Goal: Transaction & Acquisition: Book appointment/travel/reservation

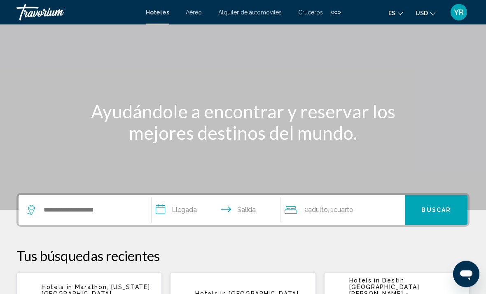
scroll to position [37, 0]
click at [101, 211] on input "Search widget" at bounding box center [91, 210] width 96 height 12
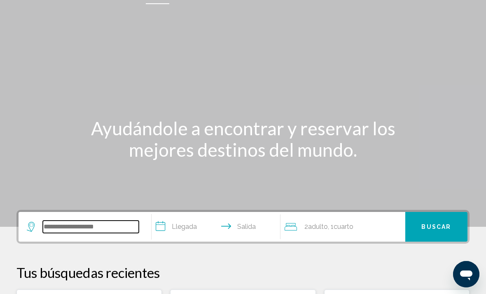
scroll to position [0, 0]
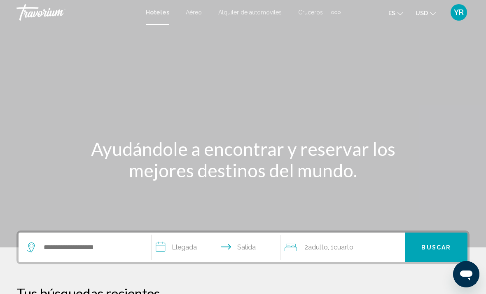
click at [283, 67] on div "Main content" at bounding box center [243, 123] width 486 height 247
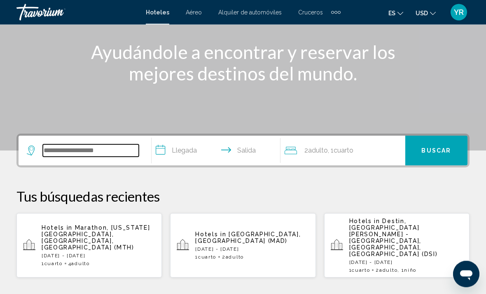
click at [90, 149] on input "Search widget" at bounding box center [91, 151] width 96 height 12
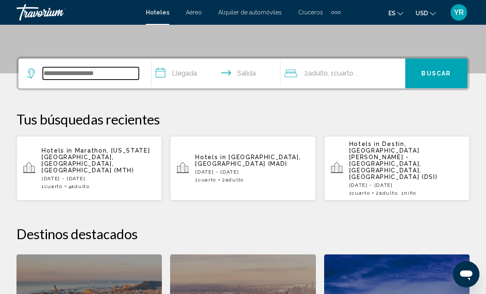
click at [117, 67] on input "Search widget" at bounding box center [91, 73] width 96 height 12
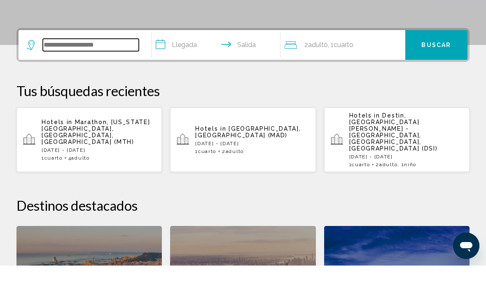
scroll to position [175, 0]
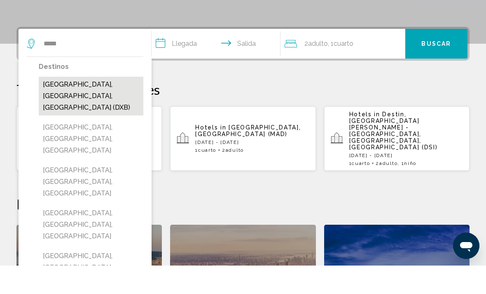
click at [101, 105] on button "Dubai, Dubai Emirate, United Arab Emirates (DXB)" at bounding box center [91, 124] width 105 height 39
type input "**********"
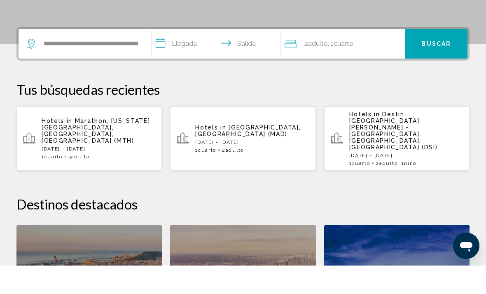
click at [155, 57] on input "**********" at bounding box center [218, 73] width 132 height 32
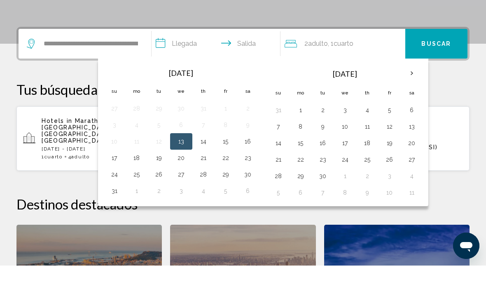
scroll to position [204, 0]
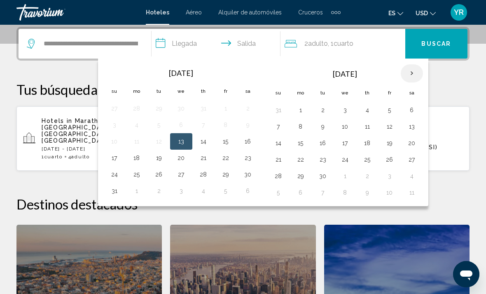
click at [412, 73] on th "Next month" at bounding box center [412, 73] width 22 height 18
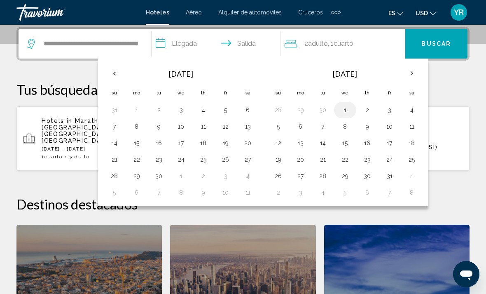
click at [344, 107] on button "1" at bounding box center [345, 110] width 13 height 12
click at [282, 128] on button "5" at bounding box center [278, 127] width 13 height 12
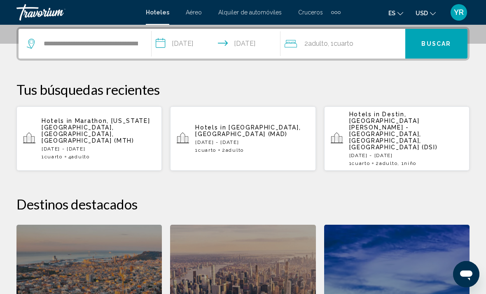
type input "**********"
click at [438, 42] on span "Buscar" at bounding box center [437, 44] width 30 height 7
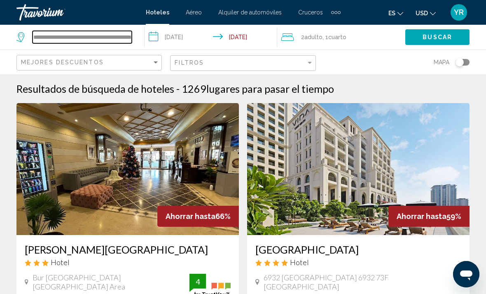
click at [127, 39] on input "**********" at bounding box center [82, 37] width 99 height 12
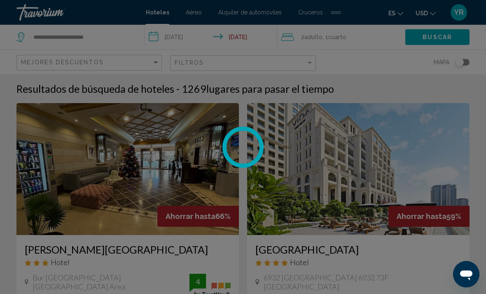
click at [108, 43] on div at bounding box center [243, 147] width 486 height 294
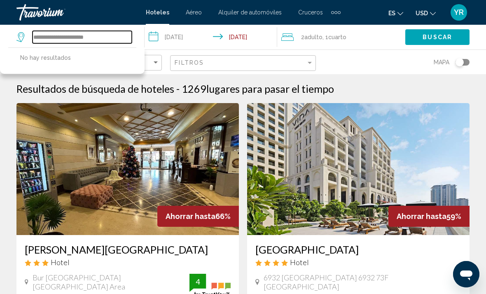
click at [106, 37] on input "**********" at bounding box center [82, 37] width 99 height 12
type input "*"
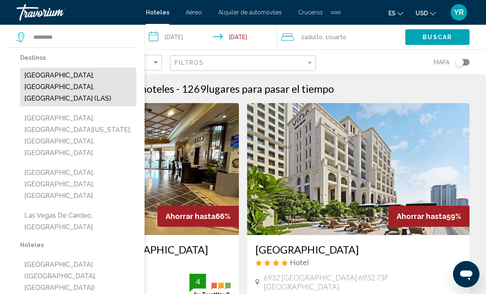
click at [96, 78] on button "Las Vegas, NV, United States (LAS)" at bounding box center [78, 87] width 116 height 39
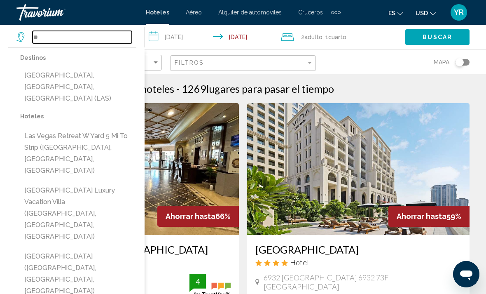
type input "*"
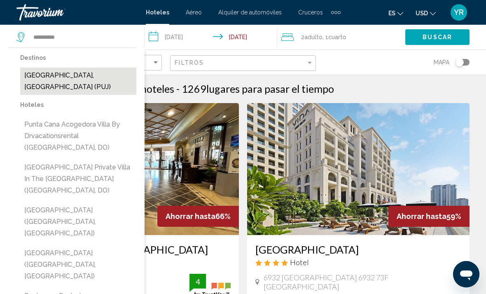
click at [91, 76] on button "Punta Cana, Dominican Republic (PUJ)" at bounding box center [78, 81] width 116 height 27
type input "**********"
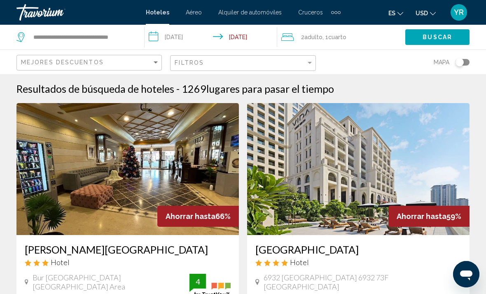
click at [153, 40] on input "**********" at bounding box center [213, 38] width 136 height 27
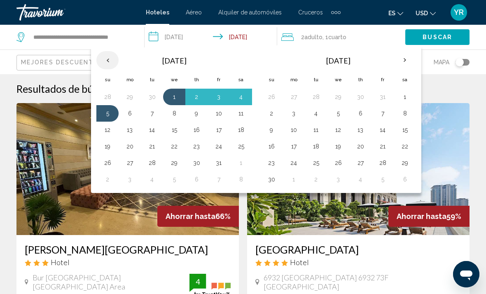
click at [112, 59] on th "Previous month" at bounding box center [107, 60] width 22 height 18
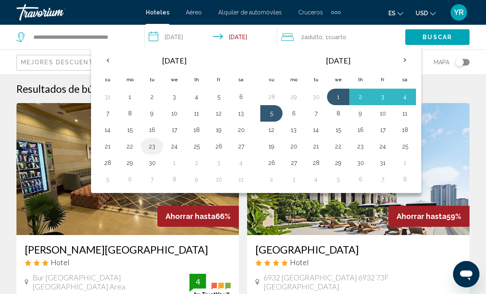
click at [148, 145] on button "23" at bounding box center [151, 147] width 13 height 12
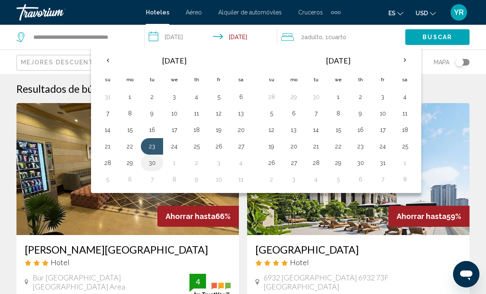
click at [155, 159] on button "30" at bounding box center [151, 163] width 13 height 12
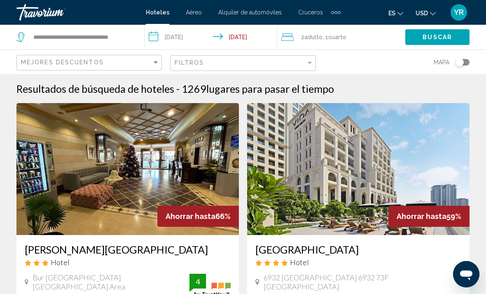
click at [434, 33] on span "Buscar" at bounding box center [438, 36] width 30 height 7
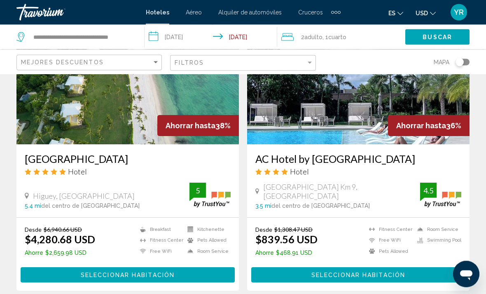
scroll to position [355, 0]
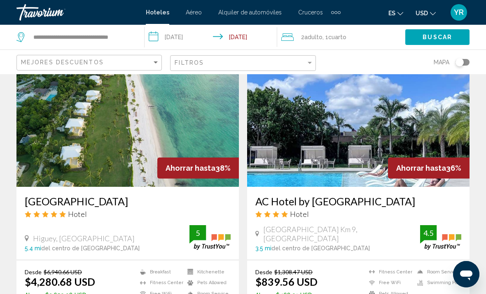
click at [156, 36] on input "**********" at bounding box center [213, 38] width 136 height 27
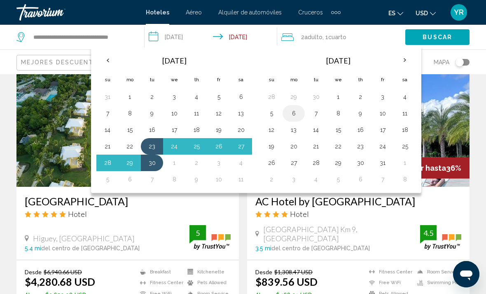
click at [296, 110] on button "6" at bounding box center [293, 114] width 13 height 12
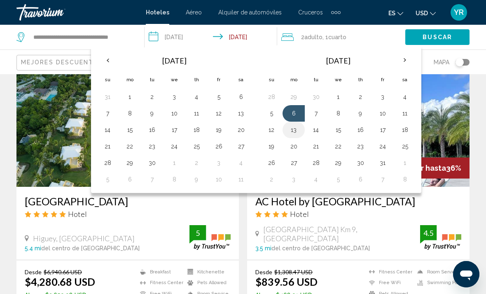
click at [294, 134] on button "13" at bounding box center [293, 130] width 13 height 12
type input "**********"
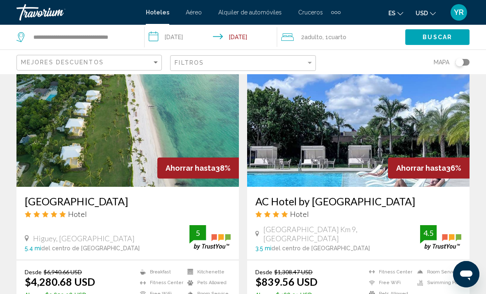
click at [368, 41] on div "2 Adulto Adulto , 1 Cuarto habitaciones" at bounding box center [343, 37] width 124 height 12
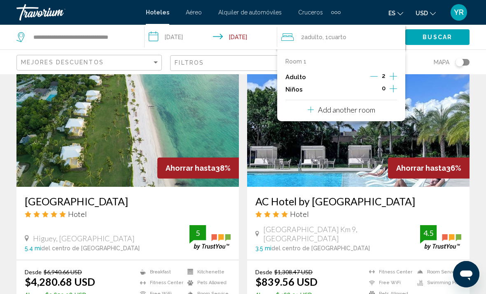
click at [395, 92] on button "Increment children" at bounding box center [393, 89] width 7 height 12
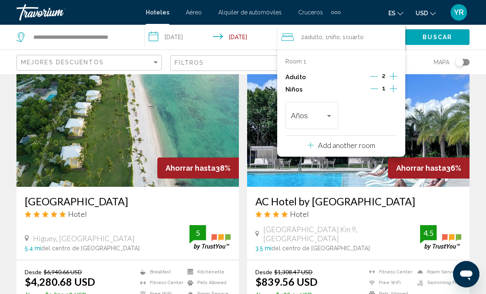
click at [453, 39] on button "Buscar" at bounding box center [437, 36] width 64 height 15
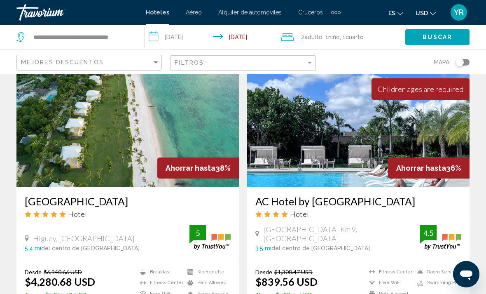
click at [442, 36] on span "Buscar" at bounding box center [438, 37] width 30 height 7
click at [443, 40] on span "Buscar" at bounding box center [438, 37] width 30 height 7
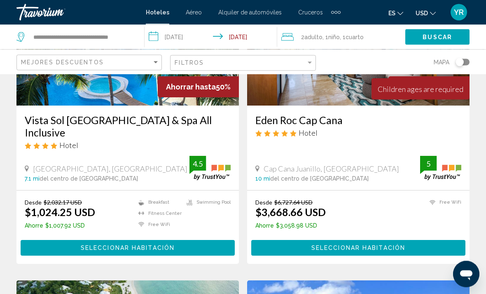
scroll to position [0, 0]
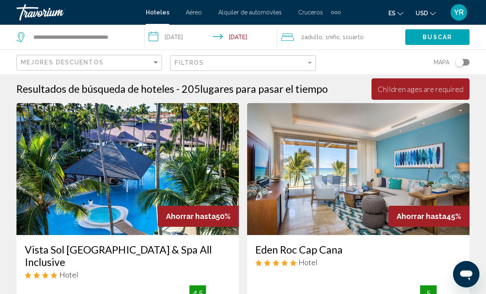
click at [379, 37] on div "2 Adulto Adulto , 1 Niño Niños , 1 Cuarto habitaciones" at bounding box center [343, 37] width 124 height 12
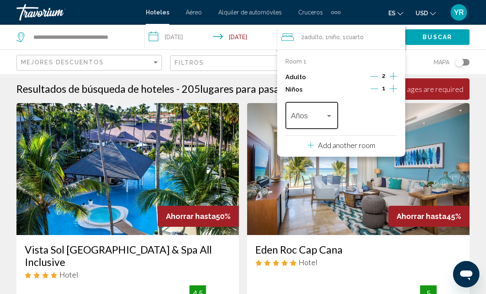
click at [322, 117] on span "Travelers: 2 adults, 1 child" at bounding box center [308, 117] width 34 height 8
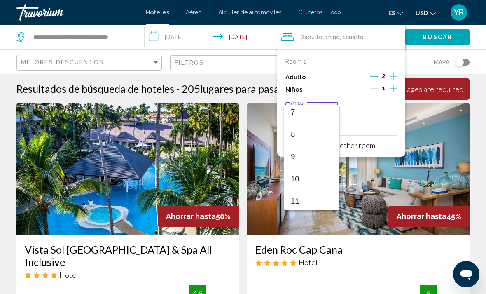
scroll to position [161, 0]
click at [309, 183] on span "10" at bounding box center [312, 177] width 42 height 22
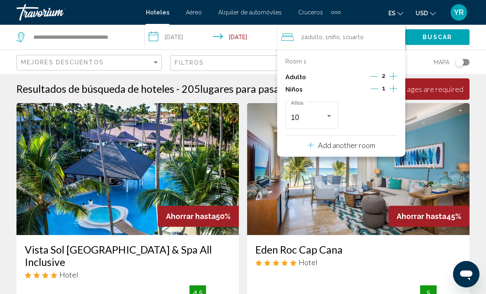
click at [439, 38] on span "Buscar" at bounding box center [438, 37] width 30 height 7
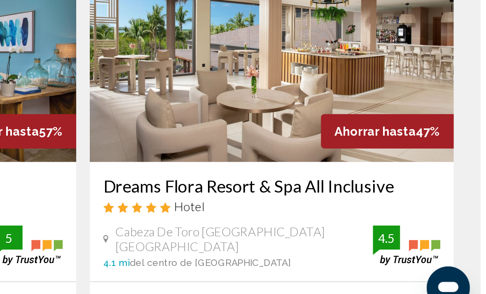
scroll to position [39, 0]
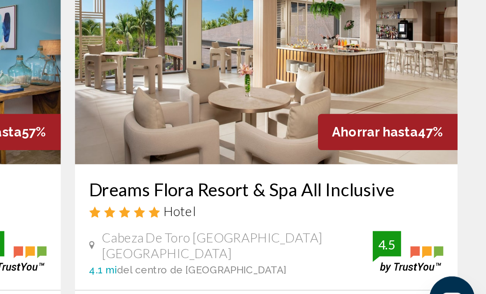
click at [247, 64] on img "Main content" at bounding box center [358, 130] width 223 height 132
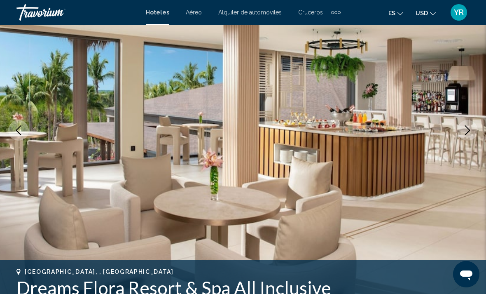
scroll to position [92, 0]
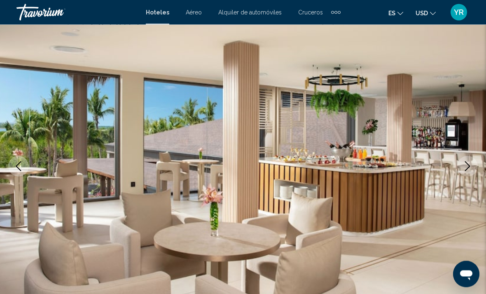
click at [470, 169] on icon "Next image" at bounding box center [468, 167] width 10 height 10
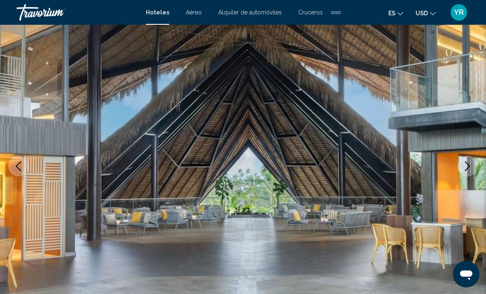
click at [465, 166] on icon "Next image" at bounding box center [468, 166] width 10 height 10
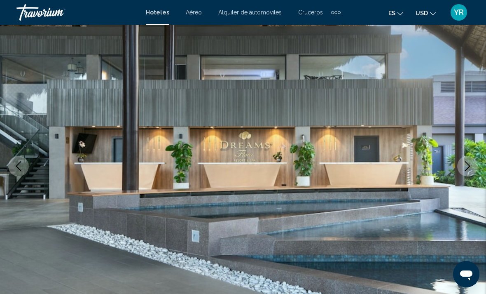
click at [466, 163] on icon "Next image" at bounding box center [468, 166] width 10 height 10
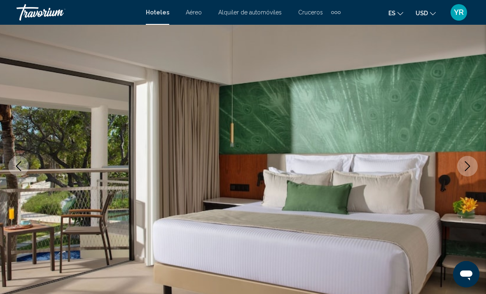
click at [464, 171] on icon "Next image" at bounding box center [468, 166] width 10 height 10
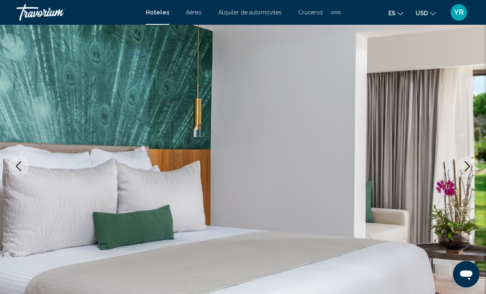
click at [463, 166] on icon "Next image" at bounding box center [468, 166] width 10 height 10
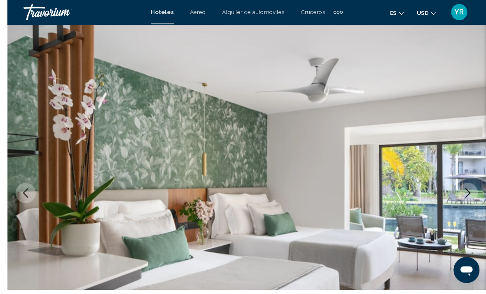
scroll to position [46, 0]
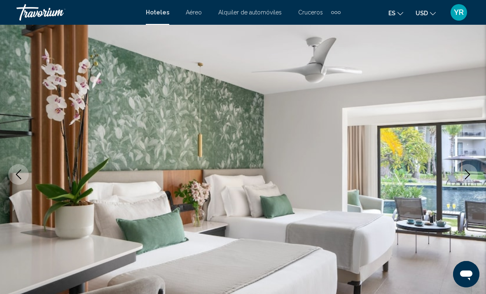
click at [478, 177] on img "Main content" at bounding box center [243, 174] width 486 height 391
click at [466, 173] on icon "Next image" at bounding box center [468, 174] width 10 height 10
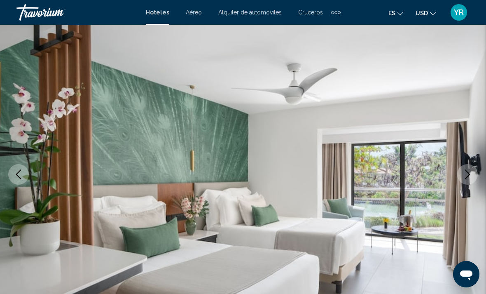
click at [464, 184] on button "Next image" at bounding box center [467, 174] width 21 height 21
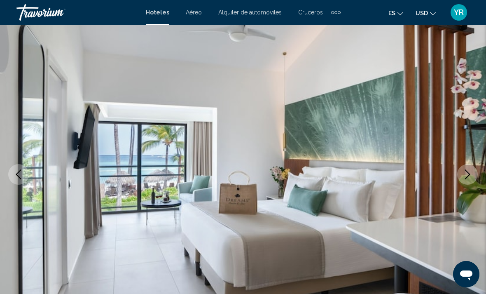
click at [466, 178] on icon "Next image" at bounding box center [468, 174] width 10 height 10
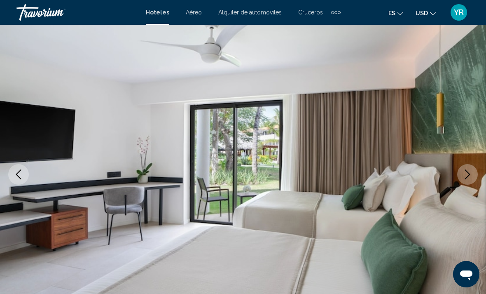
click at [463, 178] on icon "Next image" at bounding box center [468, 174] width 10 height 10
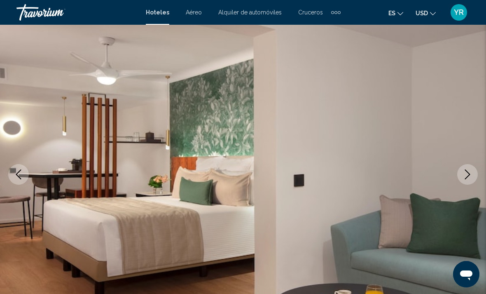
click at [478, 179] on img "Main content" at bounding box center [243, 174] width 486 height 391
click at [459, 184] on img "Main content" at bounding box center [243, 174] width 486 height 391
click at [471, 173] on icon "Next image" at bounding box center [468, 174] width 10 height 10
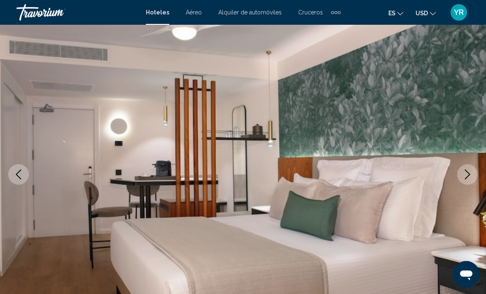
click at [466, 176] on icon "Next image" at bounding box center [468, 174] width 10 height 10
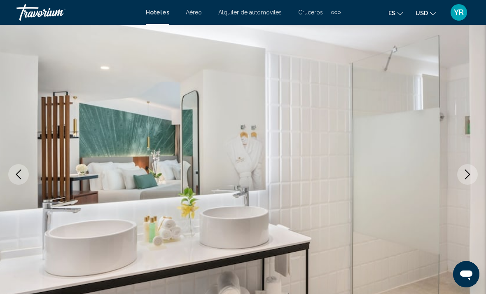
click at [466, 178] on icon "Next image" at bounding box center [467, 174] width 5 height 10
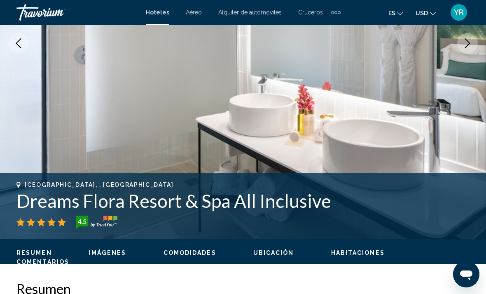
scroll to position [0, 0]
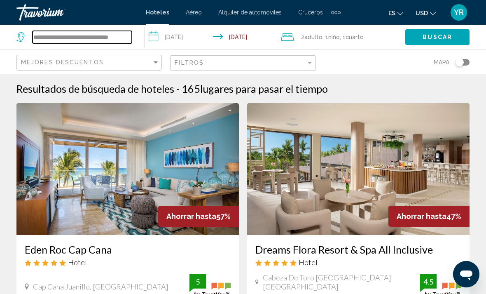
click at [127, 39] on input "**********" at bounding box center [82, 37] width 99 height 12
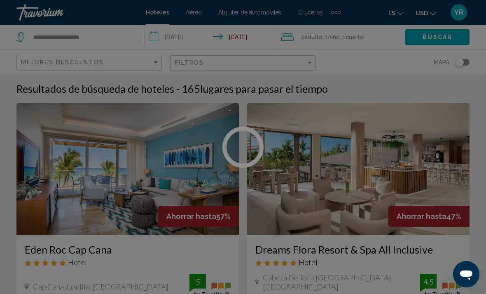
click at [116, 35] on div at bounding box center [243, 147] width 486 height 294
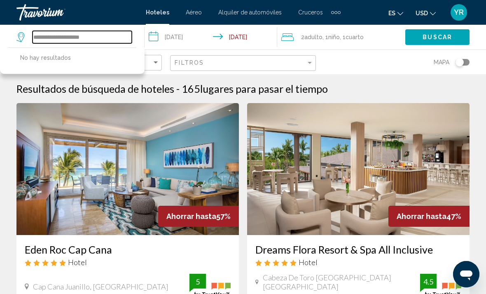
click at [100, 42] on input "**********" at bounding box center [82, 37] width 99 height 12
click at [98, 40] on input "**********" at bounding box center [82, 37] width 99 height 12
type input "*"
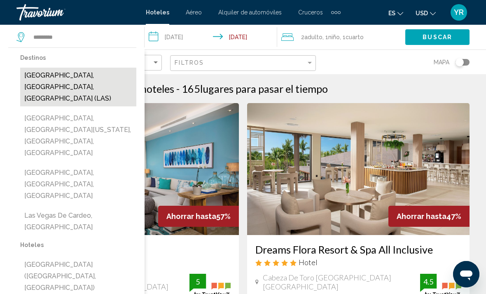
click at [96, 75] on button "Las Vegas, NV, United States (LAS)" at bounding box center [78, 87] width 116 height 39
type input "**********"
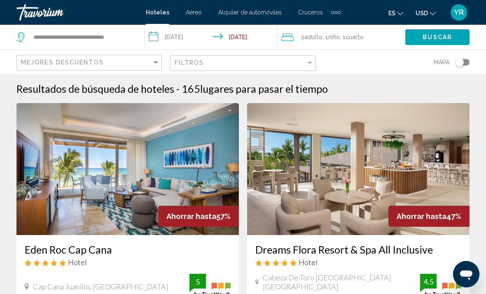
click at [145, 34] on input "**********" at bounding box center [213, 38] width 136 height 27
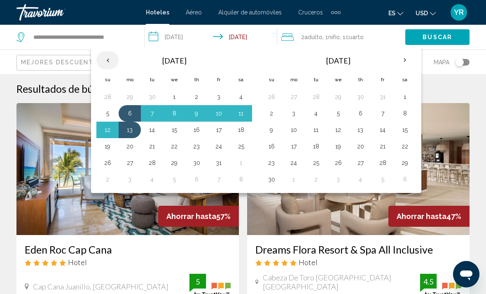
click at [106, 65] on th "Previous month" at bounding box center [107, 60] width 22 height 18
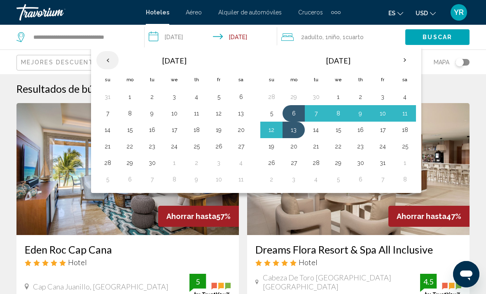
click at [108, 55] on th "Previous month" at bounding box center [107, 60] width 22 height 18
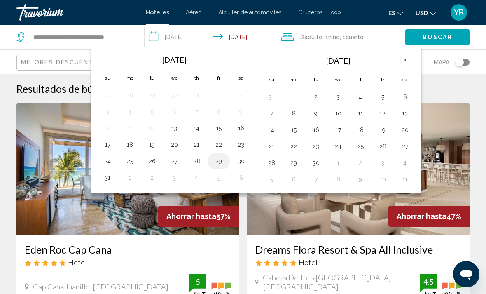
click at [217, 164] on button "29" at bounding box center [218, 161] width 13 height 12
click at [156, 176] on button "2" at bounding box center [151, 178] width 13 height 12
type input "**********"
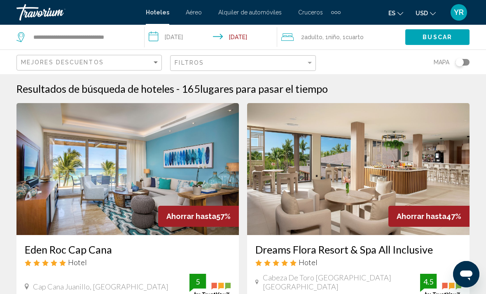
click at [363, 41] on span ", 1 Cuarto habitaciones" at bounding box center [352, 37] width 24 height 12
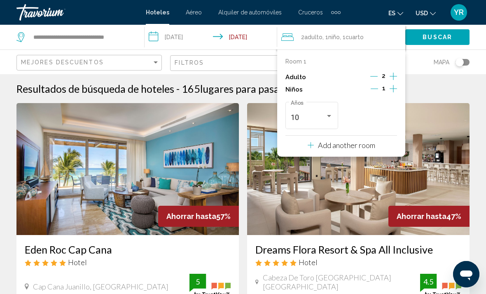
click at [368, 89] on div "Niños 1" at bounding box center [342, 89] width 112 height 12
click at [376, 89] on icon "Decrement children" at bounding box center [374, 88] width 7 height 7
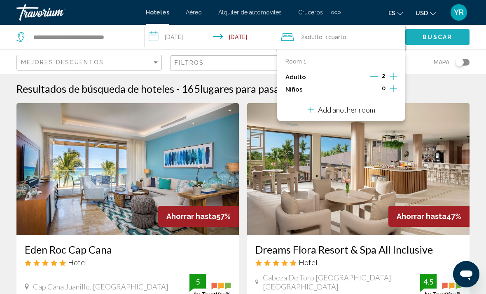
click at [442, 36] on span "Buscar" at bounding box center [438, 37] width 30 height 7
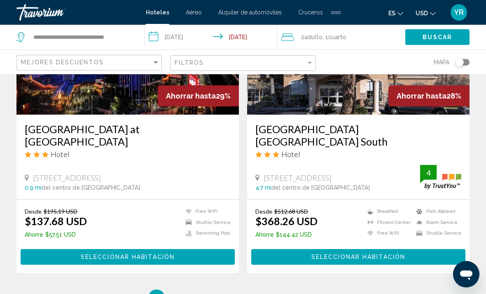
scroll to position [1634, 0]
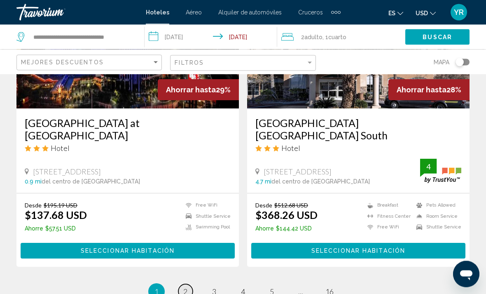
click at [186, 287] on span "2" at bounding box center [185, 291] width 4 height 9
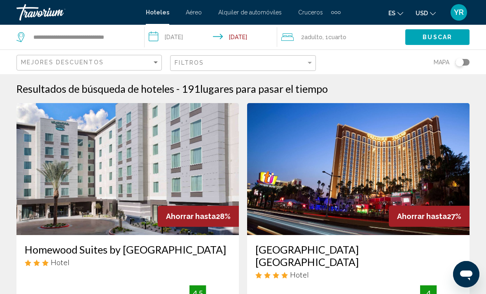
click at [162, 38] on input "**********" at bounding box center [213, 38] width 136 height 27
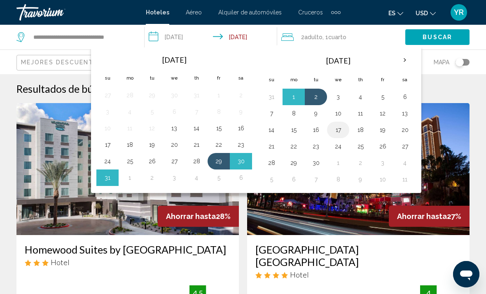
click at [333, 134] on button "17" at bounding box center [338, 130] width 13 height 12
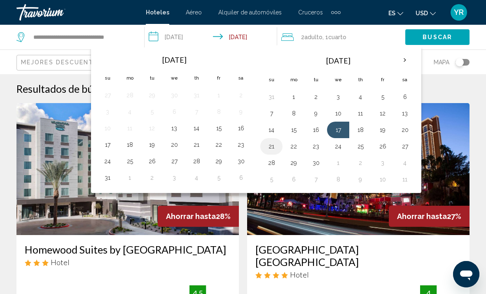
click at [272, 151] on button "21" at bounding box center [271, 147] width 13 height 12
type input "**********"
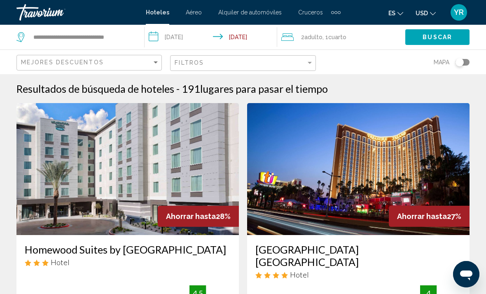
click at [434, 44] on button "Buscar" at bounding box center [437, 36] width 64 height 15
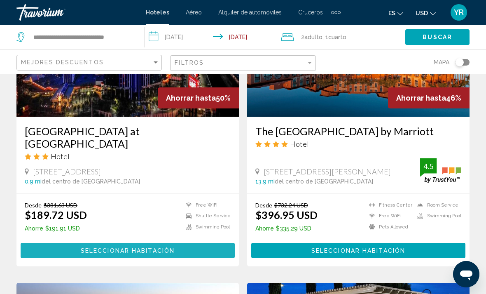
scroll to position [446, 0]
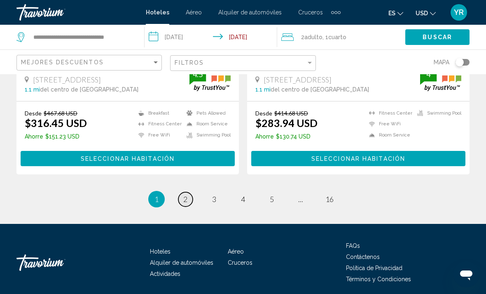
click at [186, 200] on link "page 2" at bounding box center [185, 199] width 14 height 14
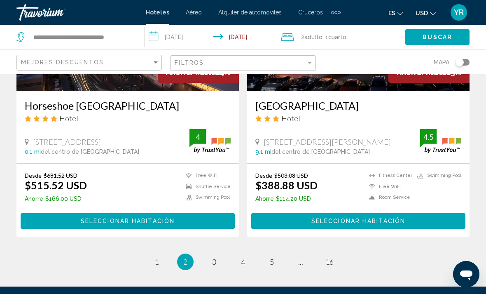
scroll to position [1706, 0]
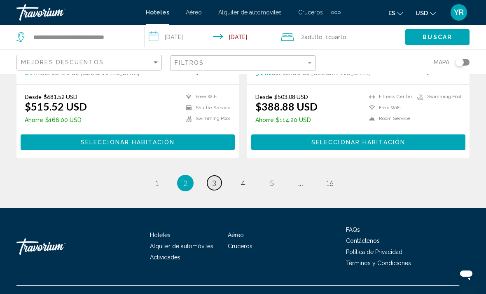
click at [212, 187] on span "3" at bounding box center [214, 182] width 4 height 9
